Goal: Use online tool/utility: Use online tool/utility

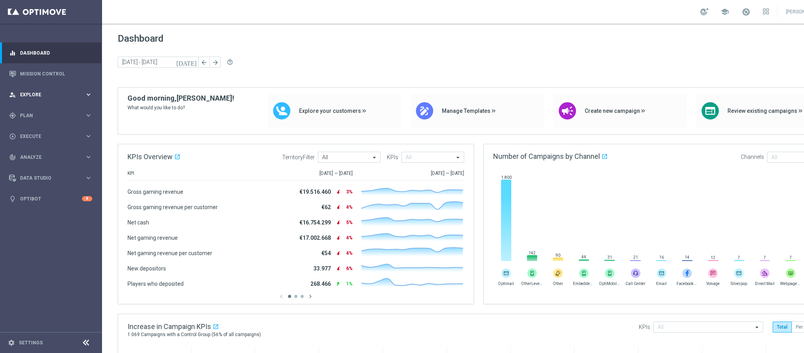
drag, startPoint x: 0, startPoint y: 0, endPoint x: 65, endPoint y: 90, distance: 110.7
click at [65, 90] on div "person_search Explore keyboard_arrow_right" at bounding box center [50, 94] width 101 height 21
click at [51, 112] on link "Customer Explorer" at bounding box center [50, 111] width 61 height 6
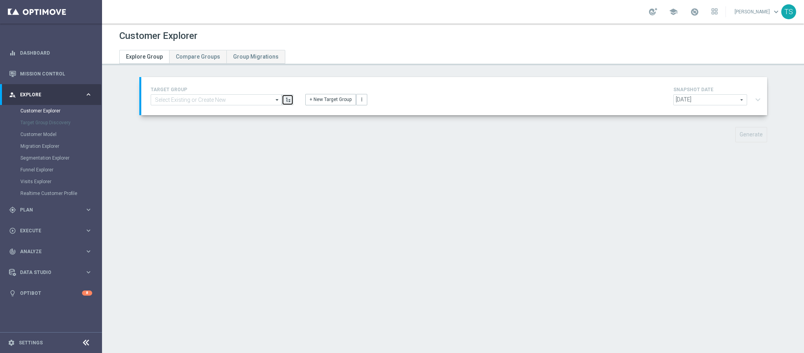
click at [287, 99] on button "button" at bounding box center [288, 99] width 12 height 11
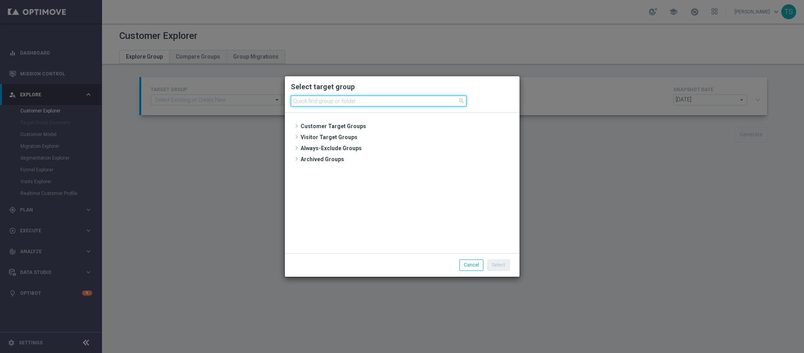
click at [245, 97] on modal-container "Select target group search Customer Target Groups" at bounding box center [402, 176] width 804 height 353
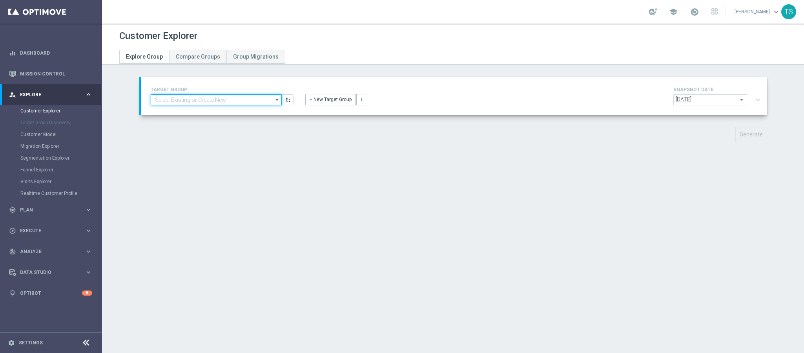
click at [204, 100] on input at bounding box center [216, 99] width 131 height 11
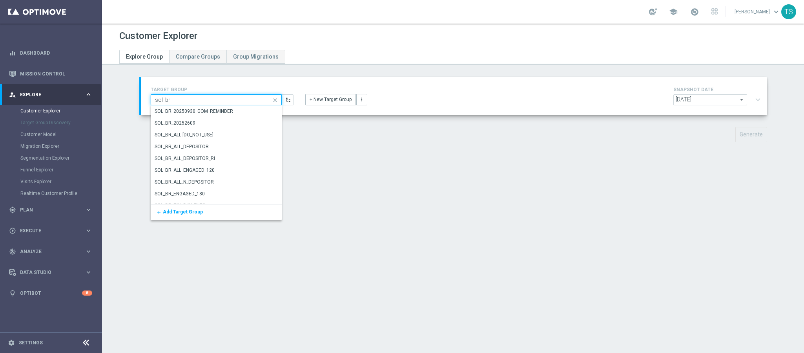
type input "sol_br"
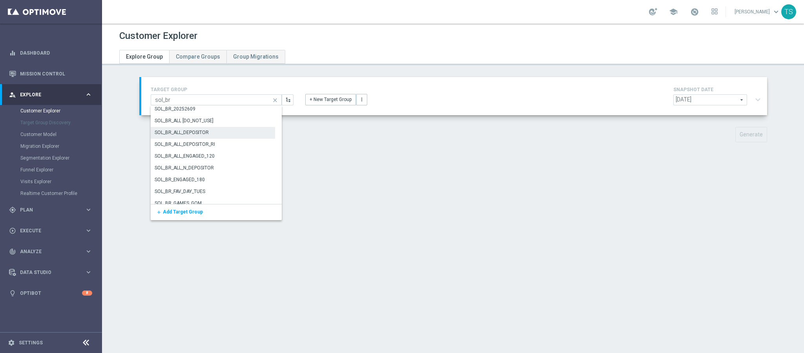
click at [203, 132] on div "SOL_BR_ALL_DEPOSITOR" at bounding box center [182, 132] width 54 height 7
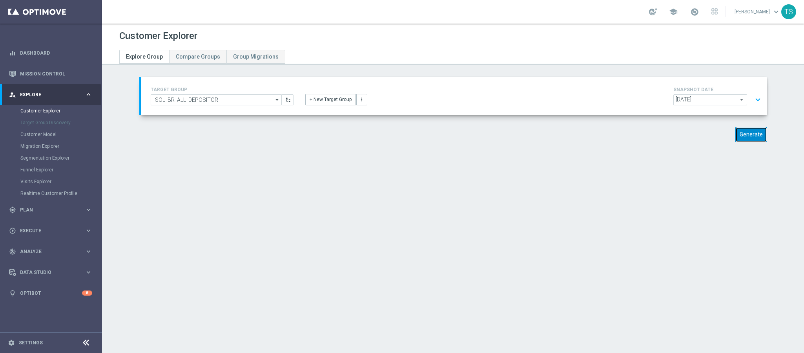
click at [760, 135] on button "Generate" at bounding box center [752, 134] width 32 height 15
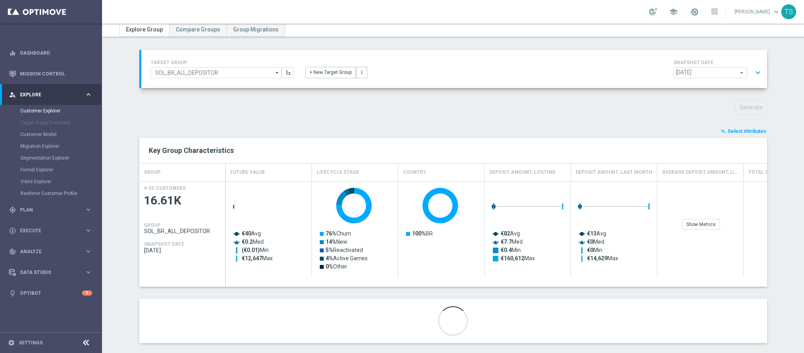
scroll to position [38, 0]
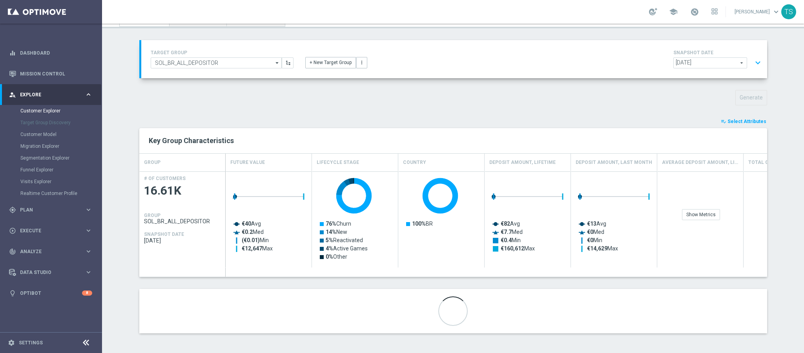
click at [744, 122] on span "Select Attributes" at bounding box center [747, 121] width 39 height 5
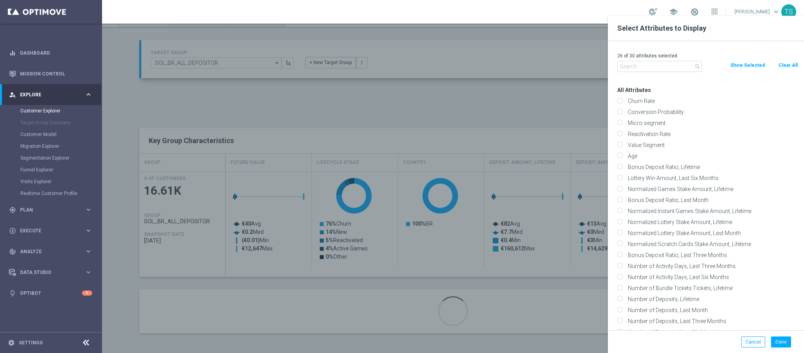
scroll to position [294, 0]
click at [621, 147] on input "Value Segment" at bounding box center [620, 147] width 5 height 5
checkbox input "true"
click at [785, 340] on button "Done" at bounding box center [781, 341] width 20 height 11
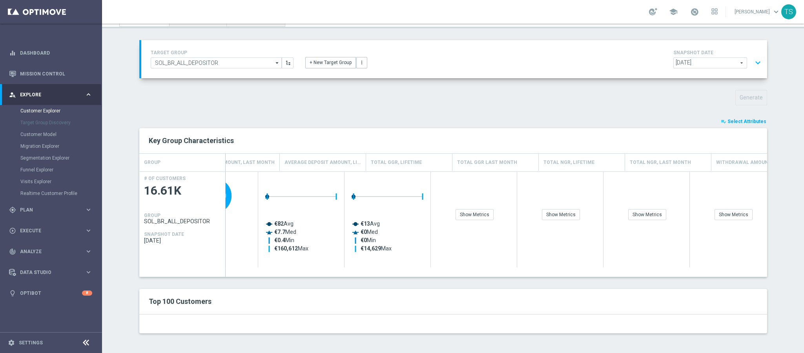
scroll to position [0, 444]
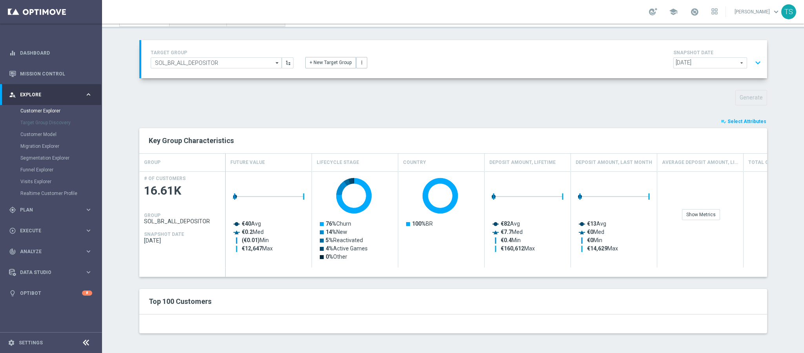
click at [181, 301] on h2 "Top 100 Customers" at bounding box center [324, 300] width 351 height 9
click at [450, 314] on div at bounding box center [453, 323] width 628 height 19
click at [742, 119] on span "Select Attributes" at bounding box center [747, 121] width 39 height 5
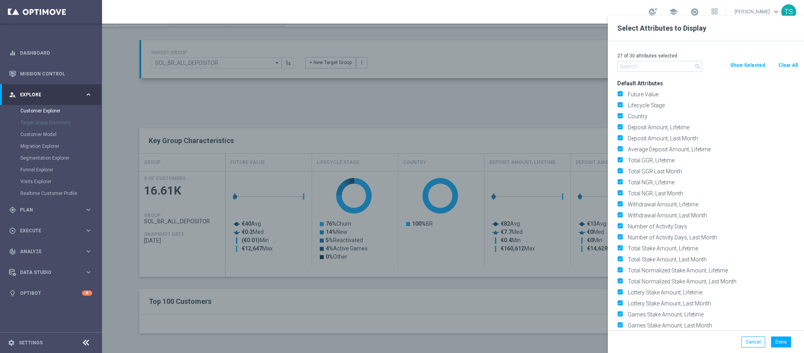
click at [783, 64] on button "Clear All" at bounding box center [788, 65] width 21 height 9
checkbox input "false"
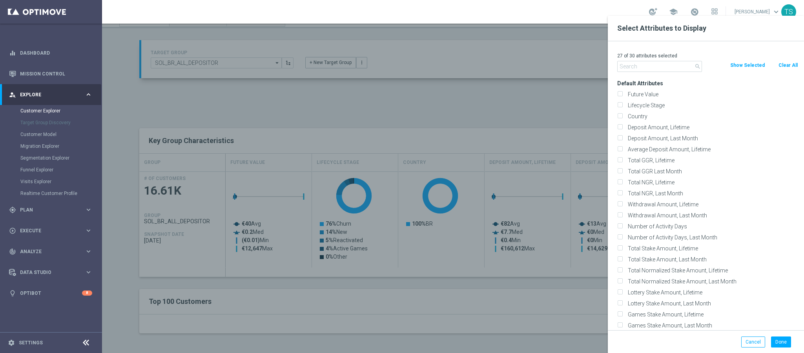
checkbox input "false"
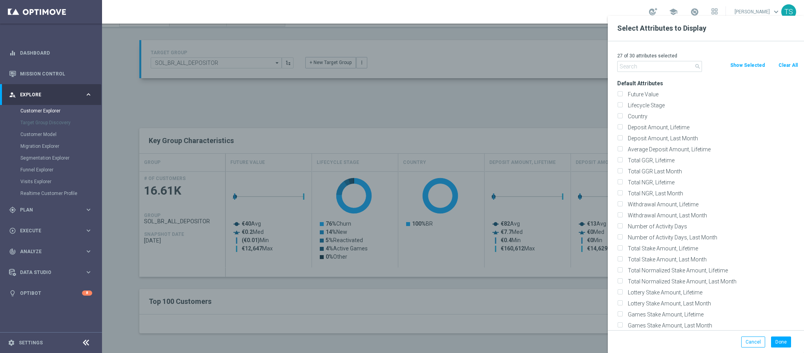
checkbox input "false"
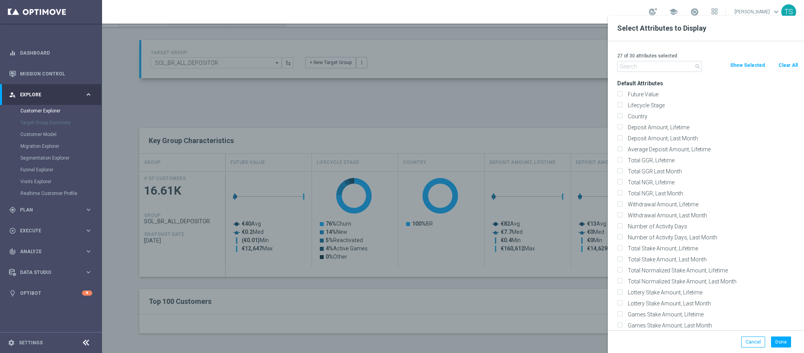
checkbox input "false"
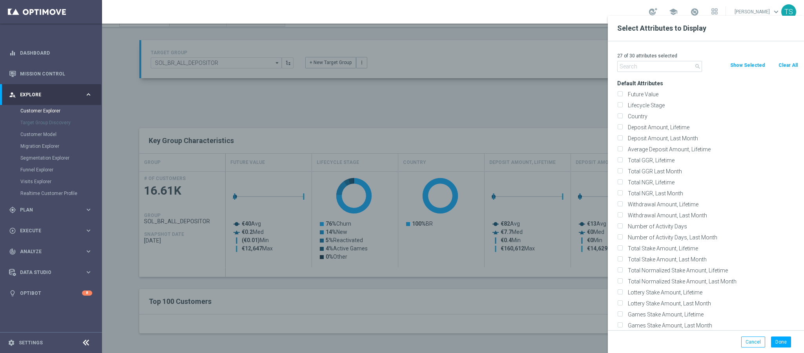
checkbox input "false"
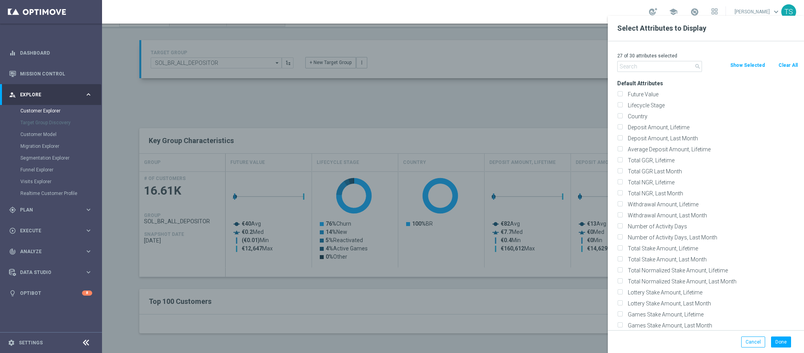
checkbox input "false"
click at [620, 105] on input "Lifecycle Stage" at bounding box center [620, 106] width 5 height 5
checkbox input "true"
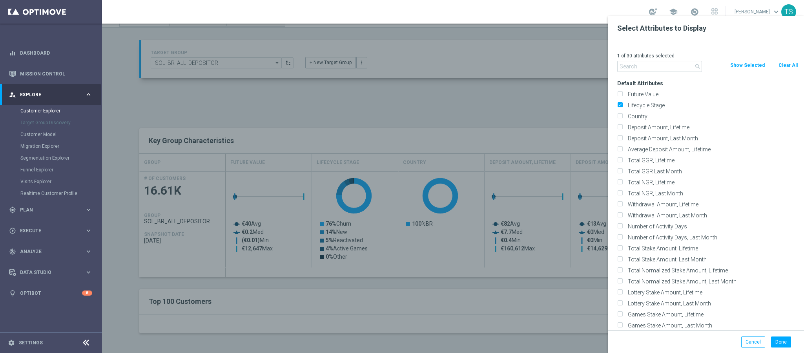
click at [443, 171] on div at bounding box center [504, 192] width 804 height 353
click at [664, 63] on input "text" at bounding box center [660, 66] width 85 height 11
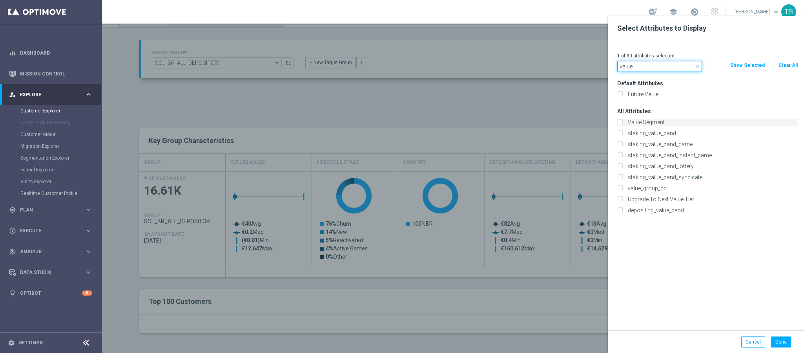
type input "value"
click at [654, 122] on label "Value Segment" at bounding box center [711, 122] width 173 height 7
click at [623, 122] on input "Value Segment" at bounding box center [620, 123] width 5 height 5
checkbox input "true"
click at [784, 343] on button "Done" at bounding box center [781, 341] width 20 height 11
